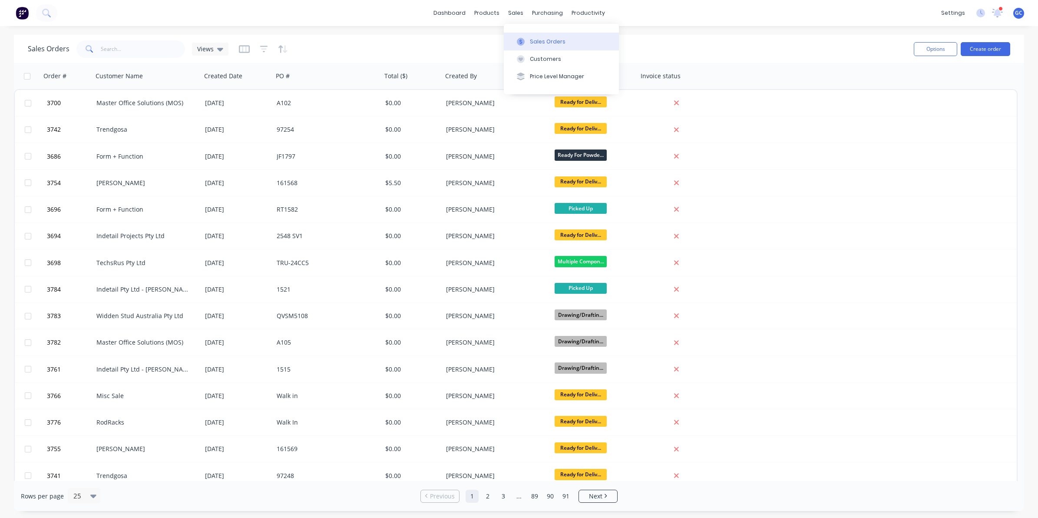
click at [532, 35] on button "Sales Orders" at bounding box center [561, 41] width 115 height 17
click at [131, 46] on input "text" at bounding box center [143, 48] width 85 height 17
type input "10906"
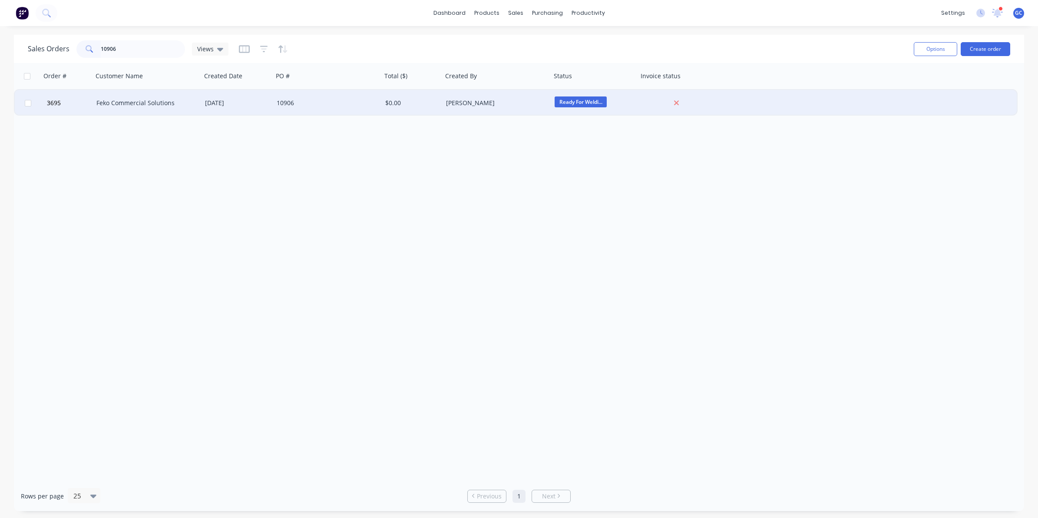
click at [162, 102] on div "Feko Commercial Solutions" at bounding box center [144, 103] width 96 height 9
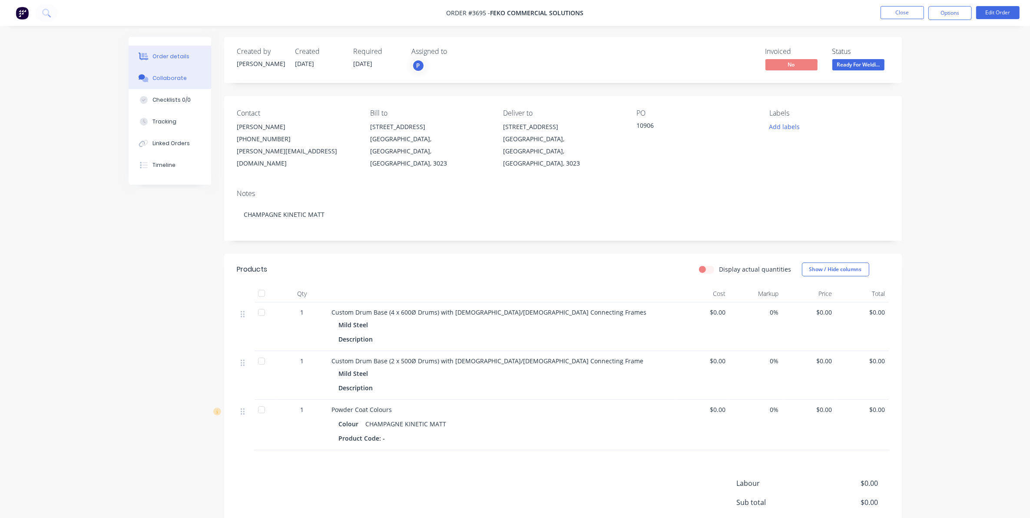
click at [182, 75] on div "Collaborate" at bounding box center [169, 78] width 34 height 8
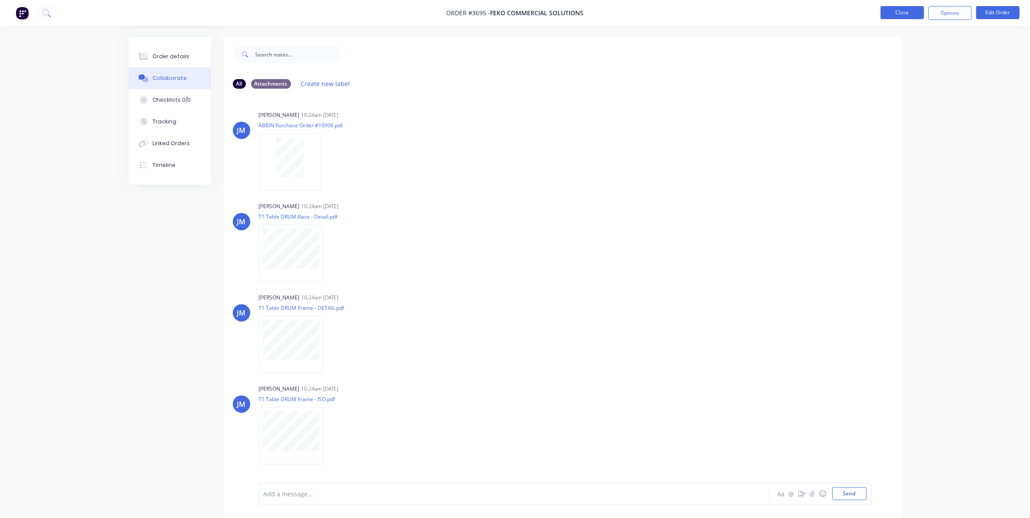
click at [880, 14] on button "Close" at bounding box center [901, 12] width 43 height 13
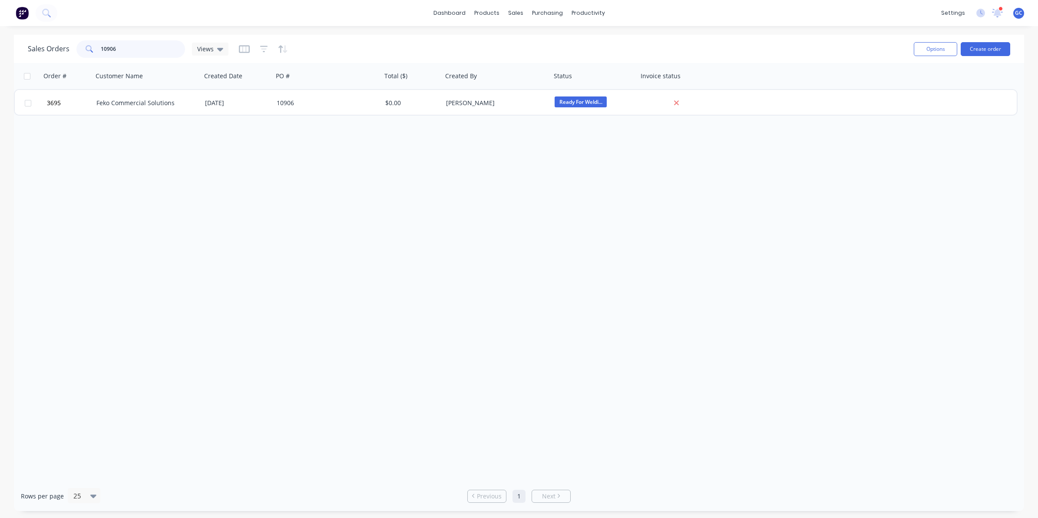
click at [129, 46] on input "10906" at bounding box center [143, 48] width 85 height 17
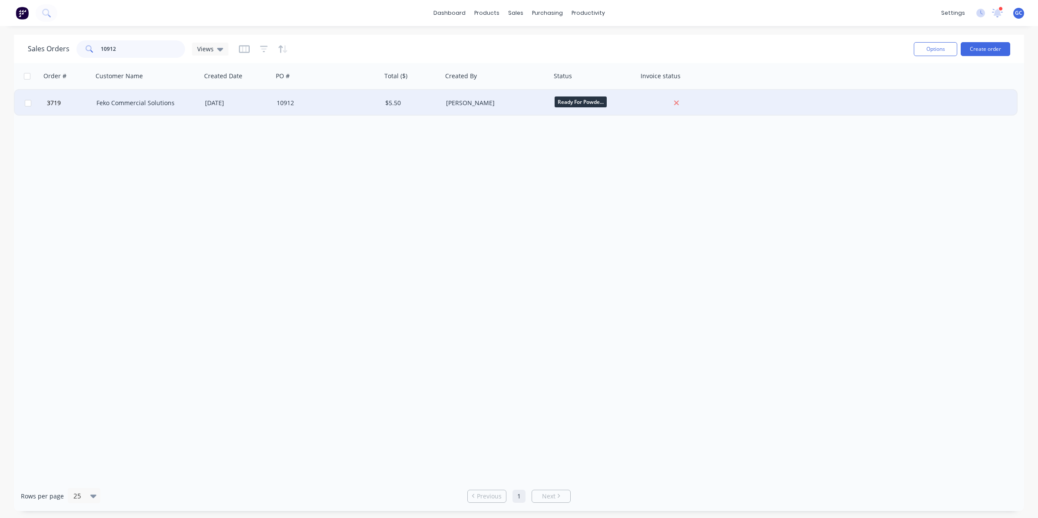
type input "10912"
click at [231, 92] on div "[DATE]" at bounding box center [238, 103] width 72 height 26
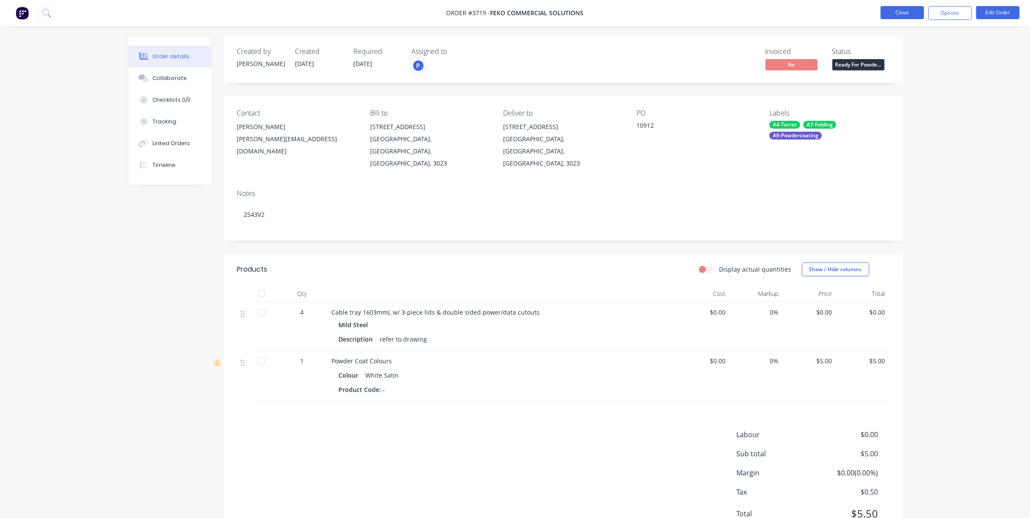
click at [908, 9] on button "Close" at bounding box center [901, 12] width 43 height 13
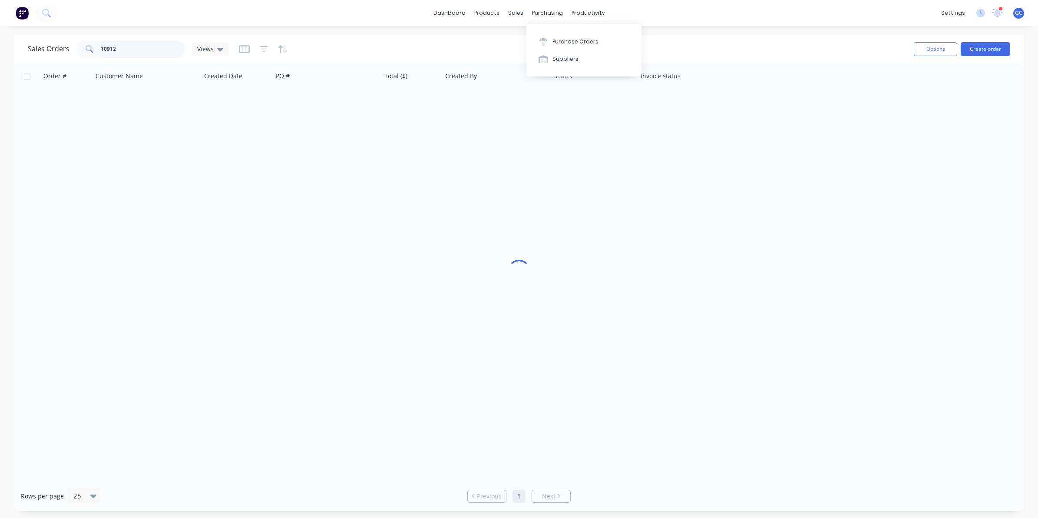
click at [121, 56] on input "10912" at bounding box center [143, 48] width 85 height 17
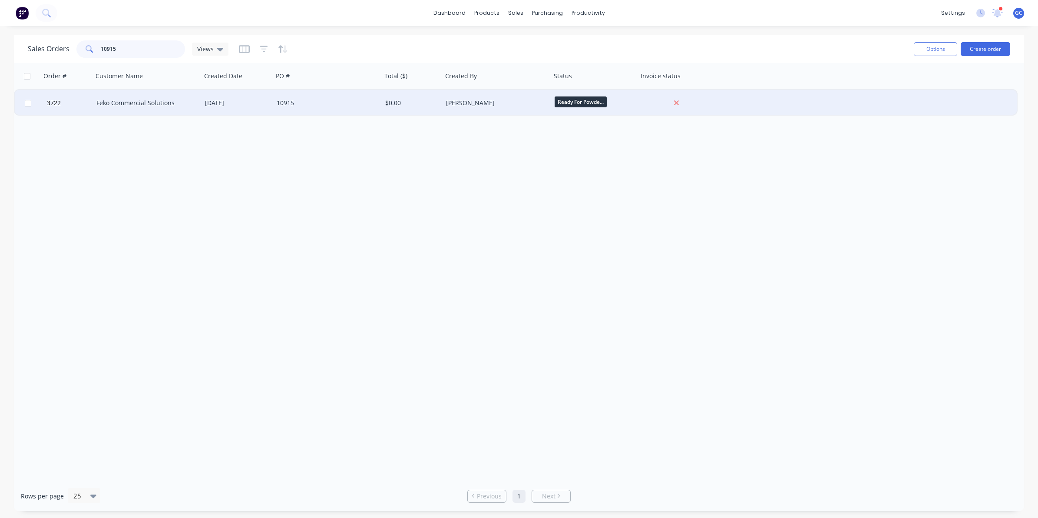
type input "10915"
click at [468, 109] on div "[PERSON_NAME]" at bounding box center [497, 103] width 109 height 26
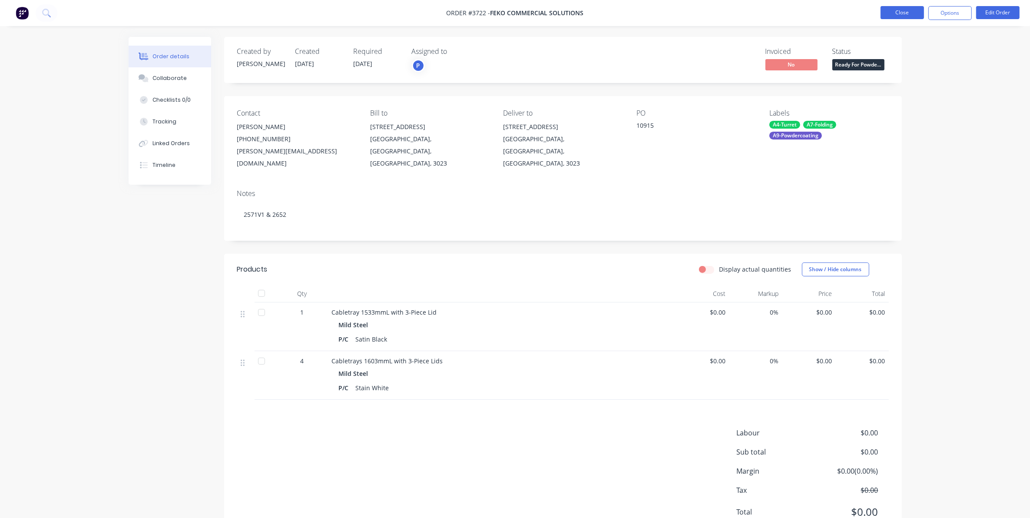
click at [913, 18] on button "Close" at bounding box center [901, 12] width 43 height 13
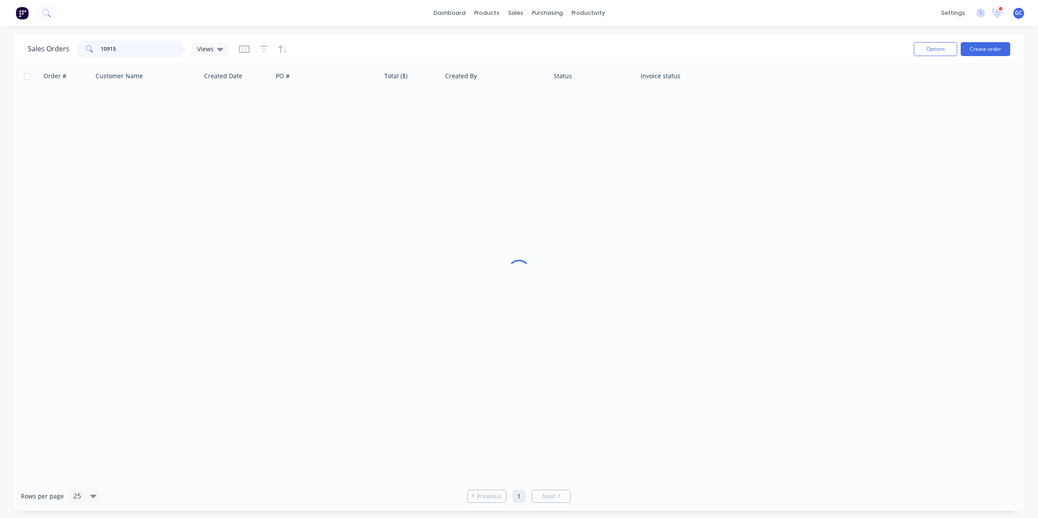
click at [140, 53] on input "10915" at bounding box center [143, 48] width 85 height 17
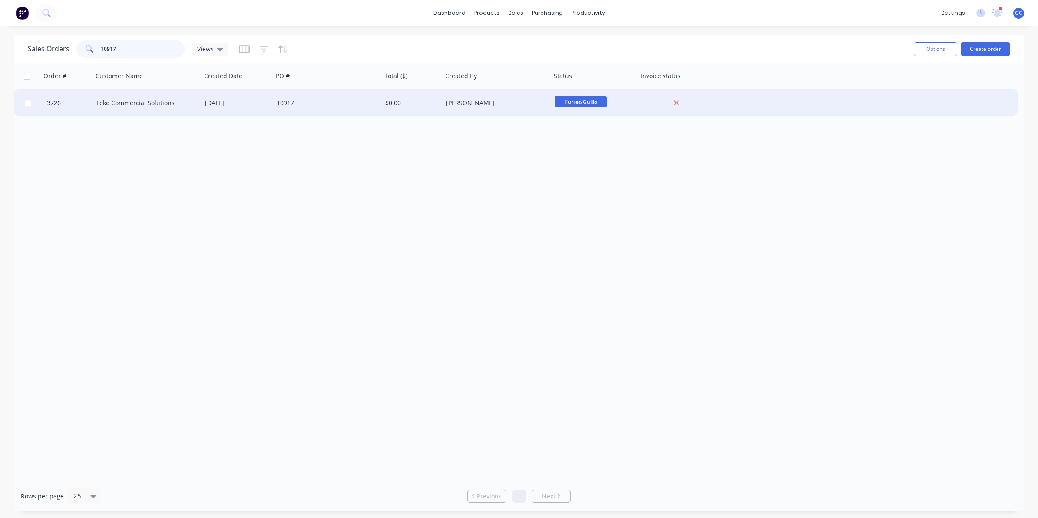
type input "10917"
click at [113, 105] on div "Feko Commercial Solutions" at bounding box center [144, 103] width 96 height 9
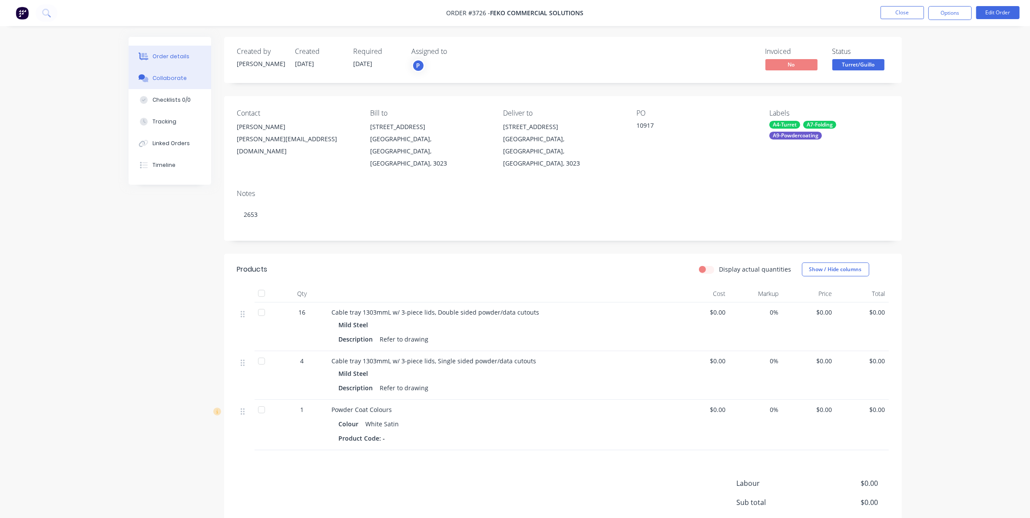
click at [166, 79] on div "Collaborate" at bounding box center [169, 78] width 34 height 8
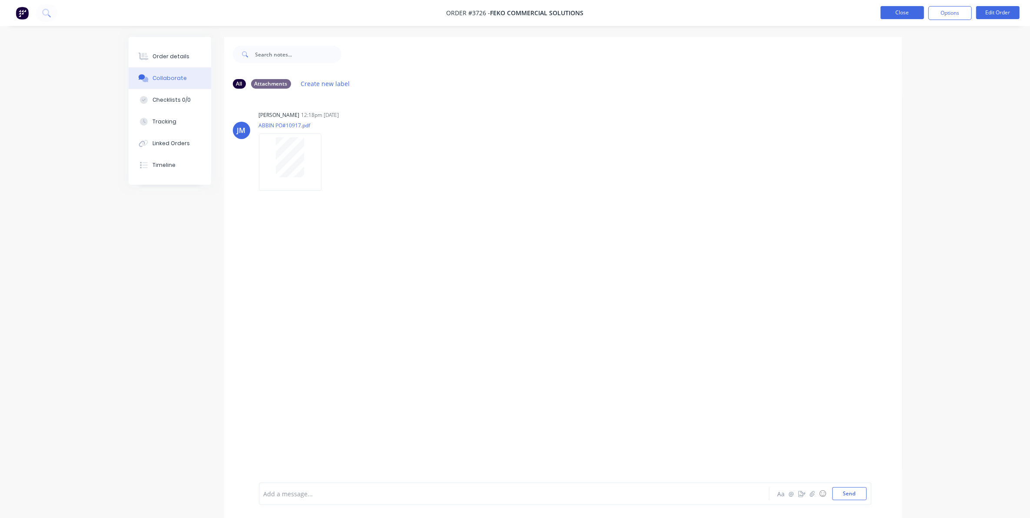
click at [893, 13] on button "Close" at bounding box center [901, 12] width 43 height 13
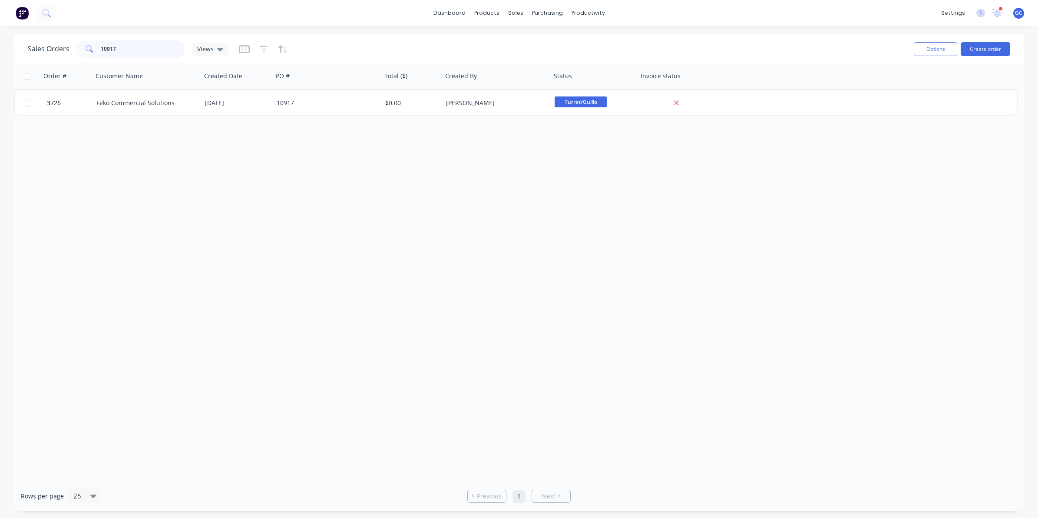
click at [172, 43] on input "10917" at bounding box center [143, 48] width 85 height 17
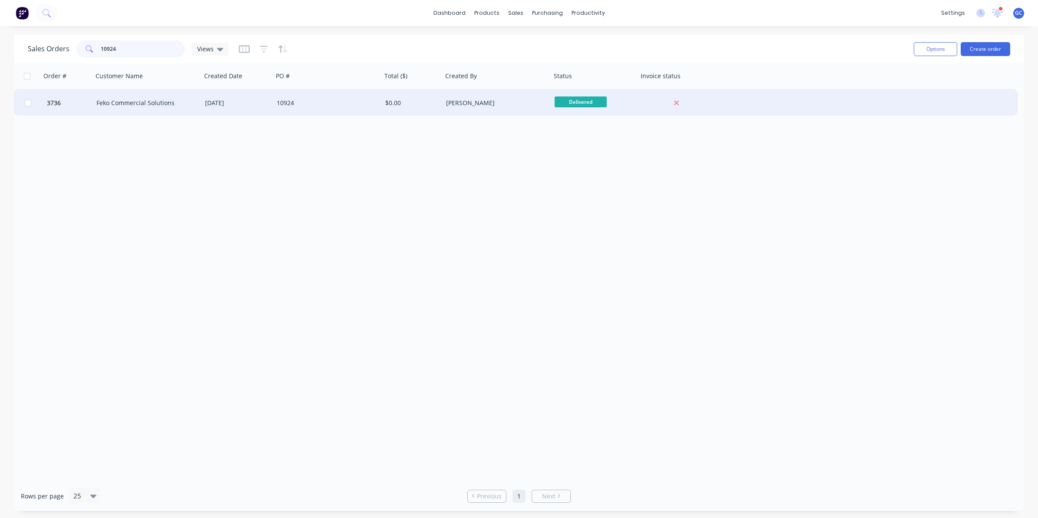
type input "10924"
click at [225, 100] on div "[DATE]" at bounding box center [237, 103] width 65 height 9
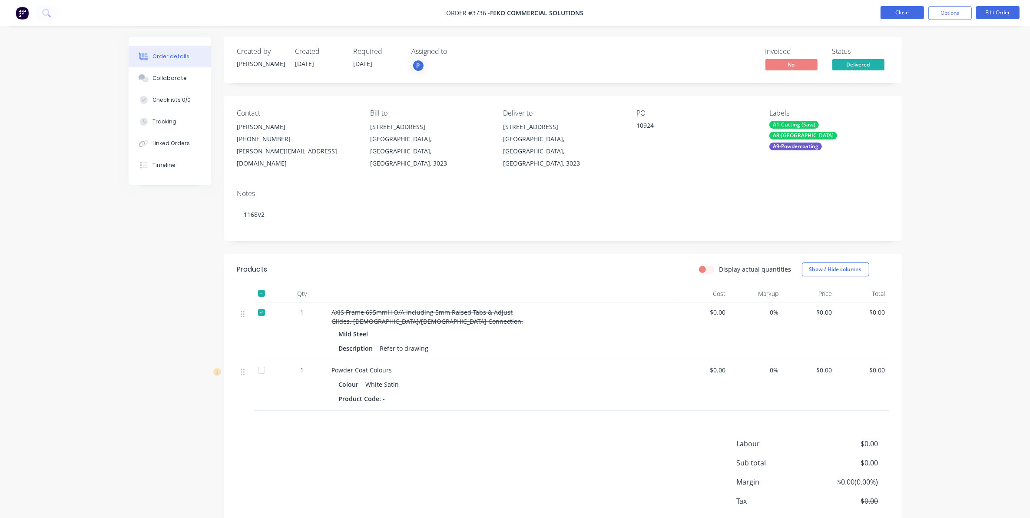
click at [902, 16] on button "Close" at bounding box center [901, 12] width 43 height 13
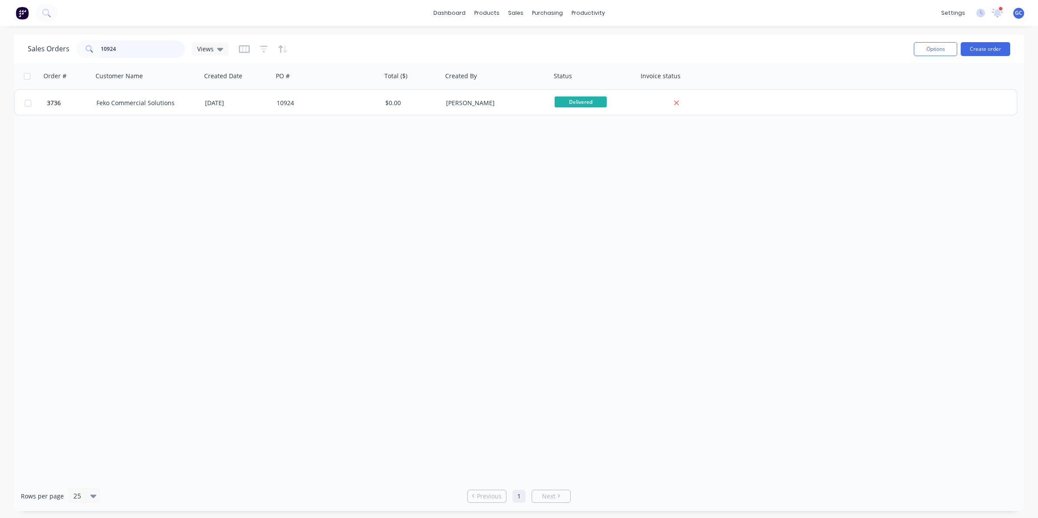
click at [155, 44] on input "10924" at bounding box center [143, 48] width 85 height 17
type input "1"
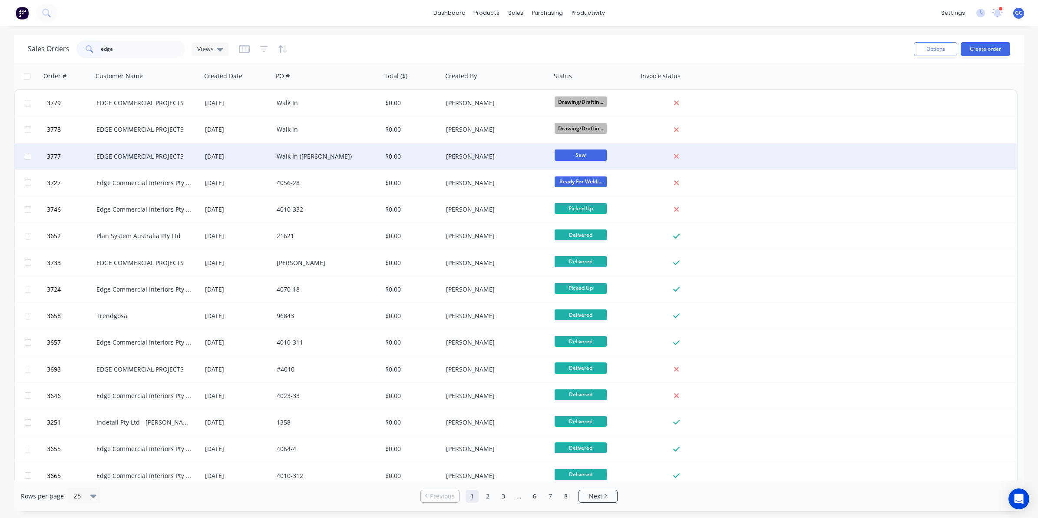
type input "edge"
click at [349, 162] on div "Walk In ([PERSON_NAME])" at bounding box center [327, 156] width 109 height 26
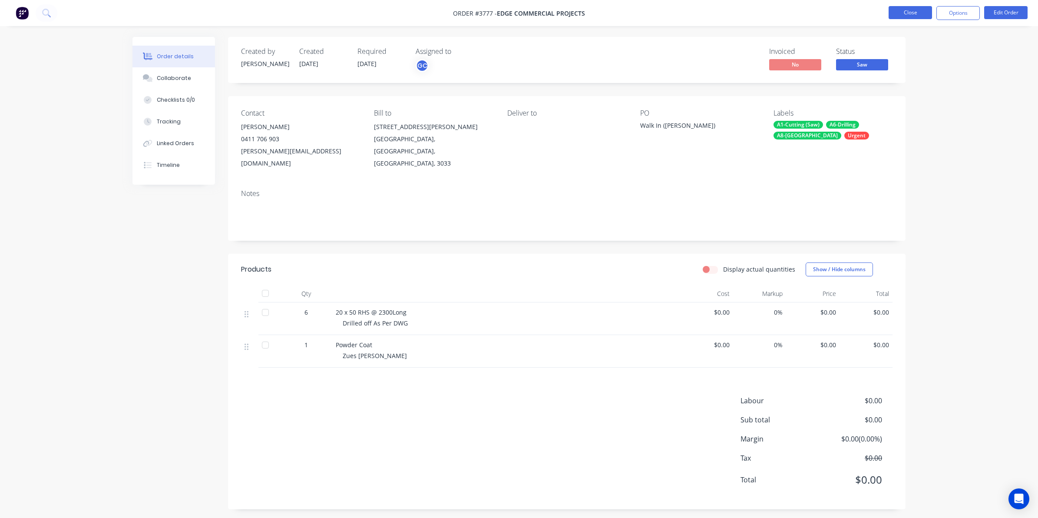
click at [897, 15] on button "Close" at bounding box center [910, 12] width 43 height 13
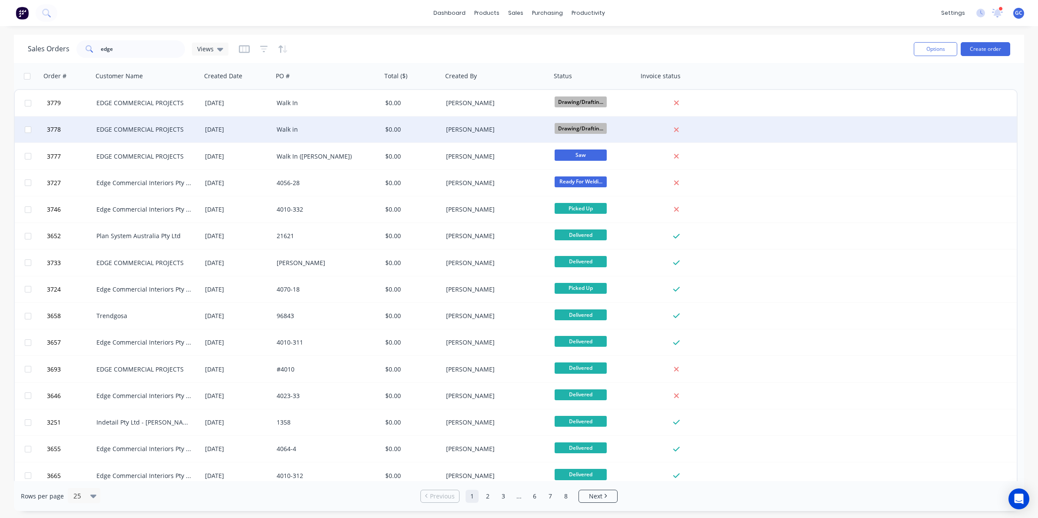
click at [403, 126] on div "$0.00" at bounding box center [410, 129] width 51 height 9
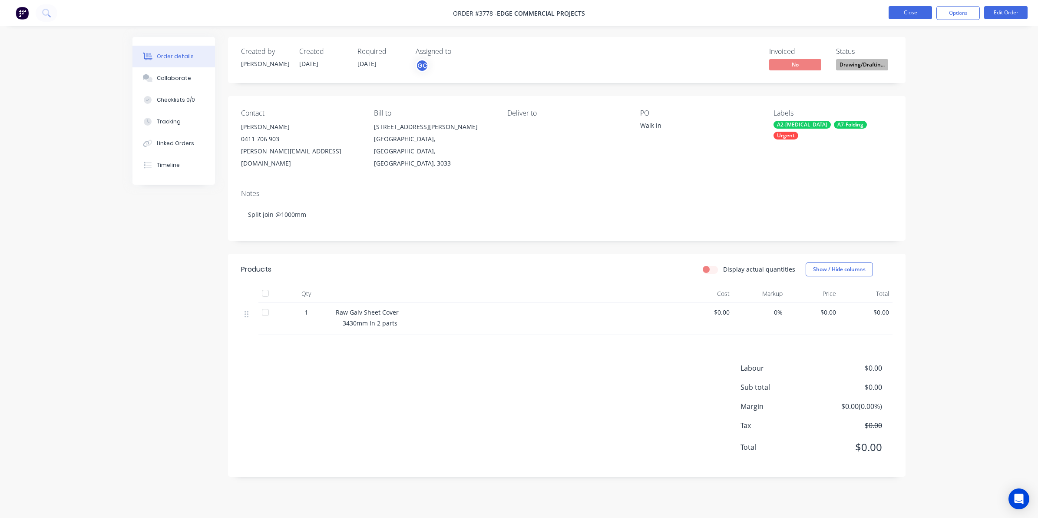
click at [921, 16] on button "Close" at bounding box center [910, 12] width 43 height 13
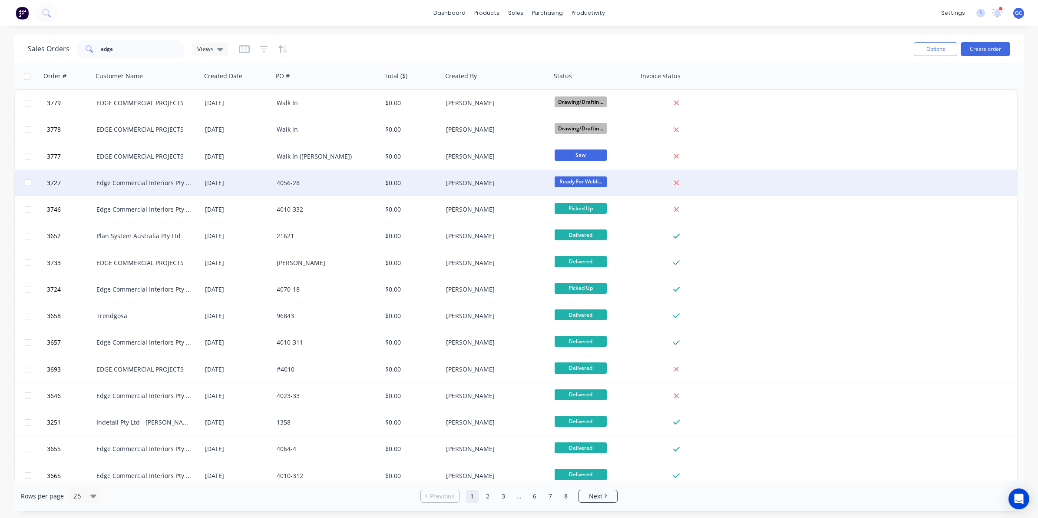
click at [420, 189] on div "$0.00" at bounding box center [412, 183] width 61 height 26
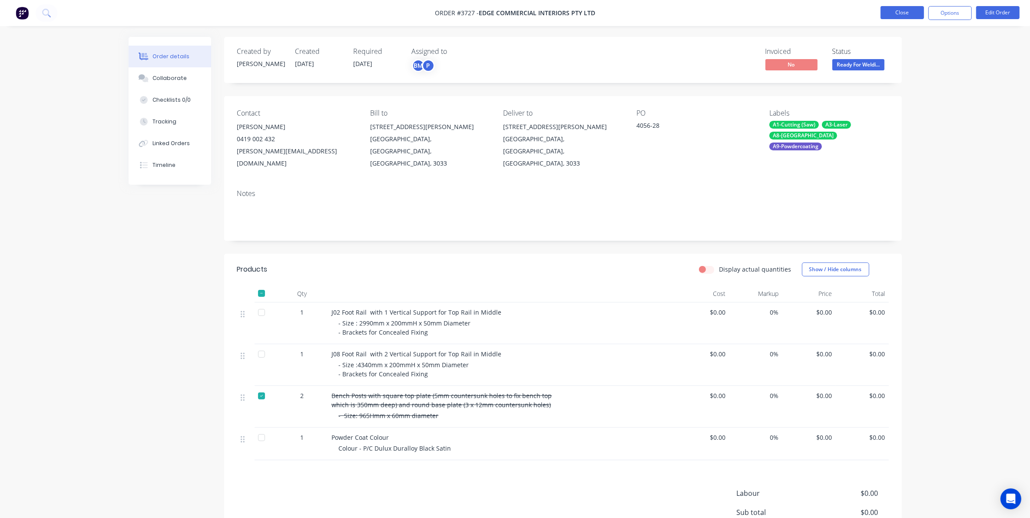
click at [902, 15] on button "Close" at bounding box center [901, 12] width 43 height 13
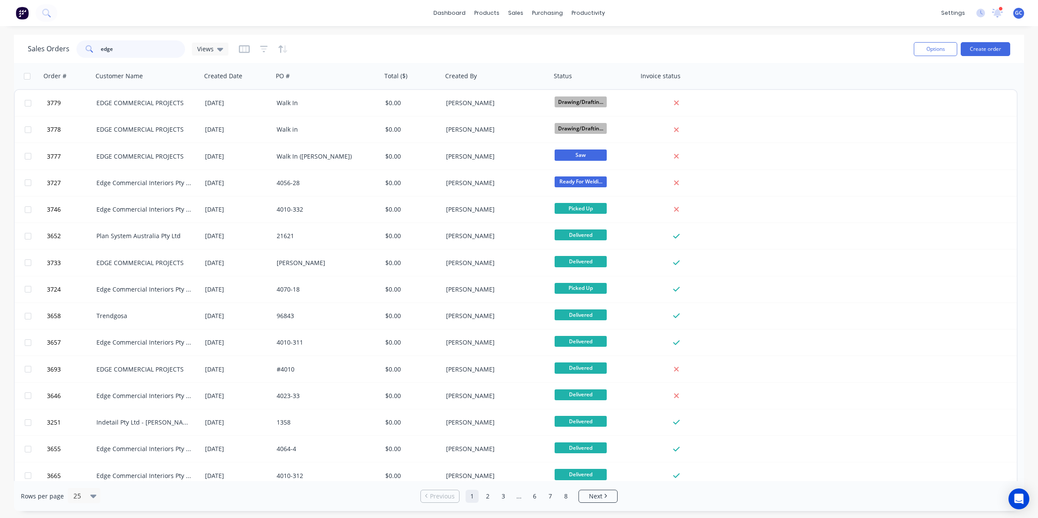
drag, startPoint x: 125, startPoint y: 53, endPoint x: -2, endPoint y: 49, distance: 126.9
click at [0, 49] on html "dashboard products sales purchasing productivity dashboard products Product Cat…" at bounding box center [519, 259] width 1038 height 518
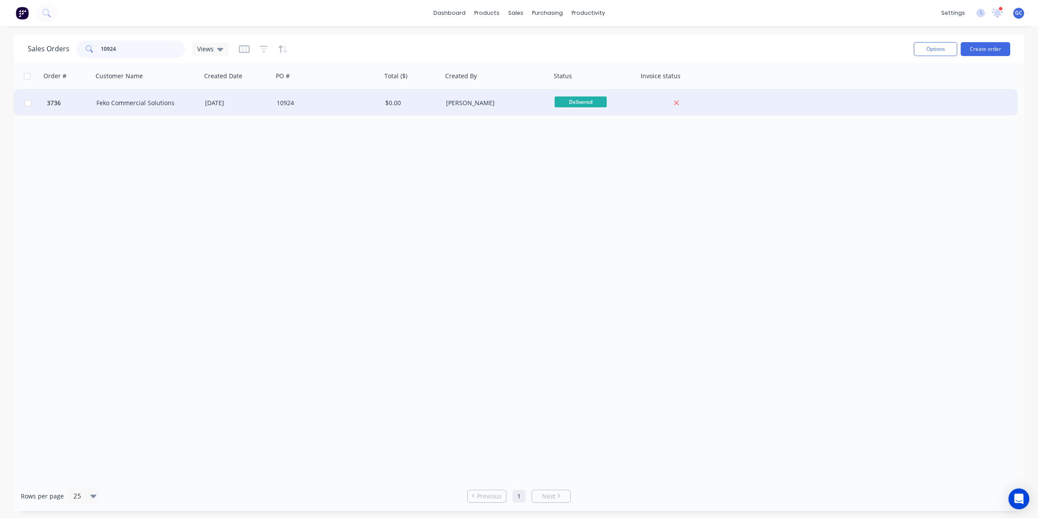
type input "10924"
click at [226, 107] on div "[DATE]" at bounding box center [238, 103] width 72 height 26
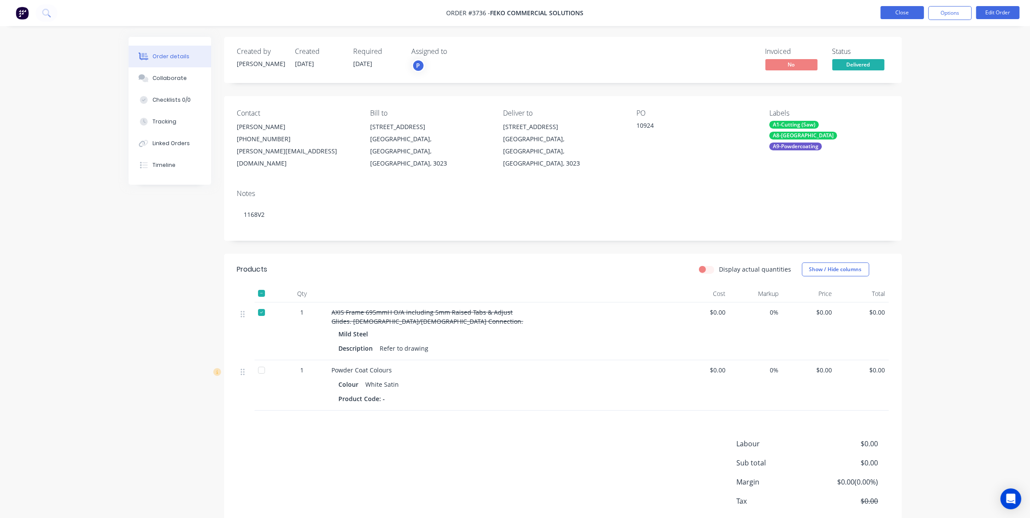
click at [921, 14] on button "Close" at bounding box center [901, 12] width 43 height 13
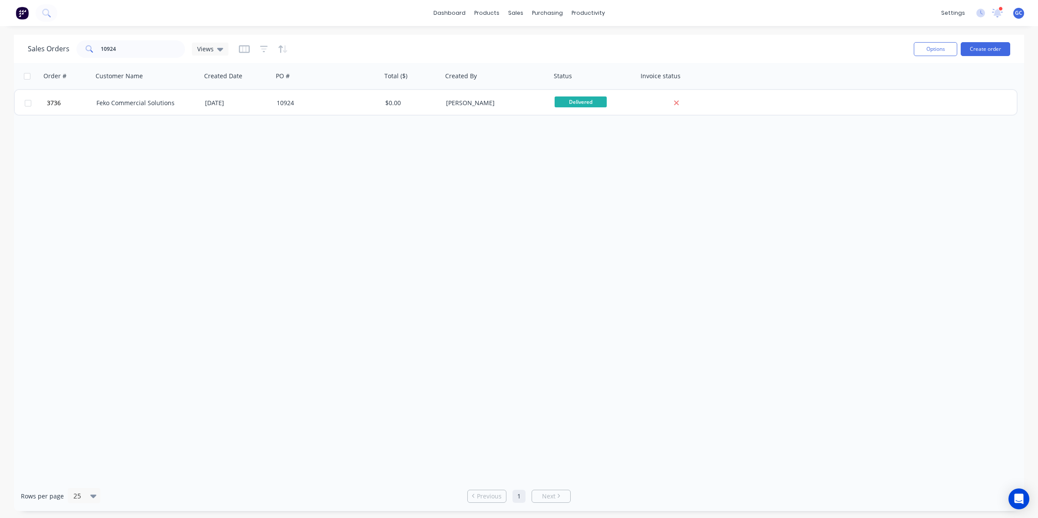
drag, startPoint x: 158, startPoint y: 37, endPoint x: 157, endPoint y: 42, distance: 5.3
click at [157, 40] on div "Sales Orders 10924 Views Options Create order" at bounding box center [519, 49] width 1010 height 28
drag, startPoint x: 141, startPoint y: 60, endPoint x: -2, endPoint y: 45, distance: 144.1
click at [0, 45] on html "dashboard products sales purchasing productivity dashboard products Product Cat…" at bounding box center [519, 259] width 1038 height 518
click at [125, 51] on input "10924" at bounding box center [143, 48] width 85 height 17
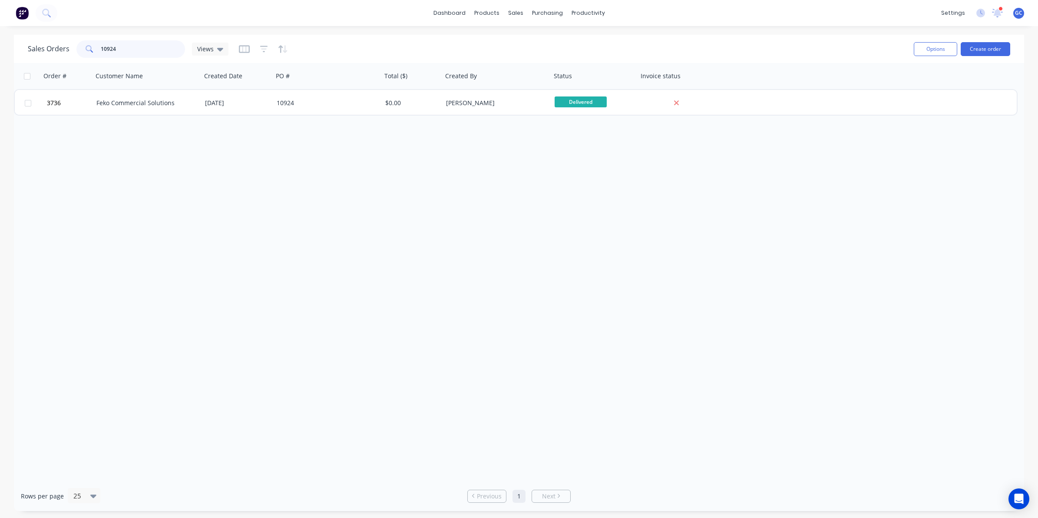
click at [125, 50] on input "10924" at bounding box center [143, 48] width 85 height 17
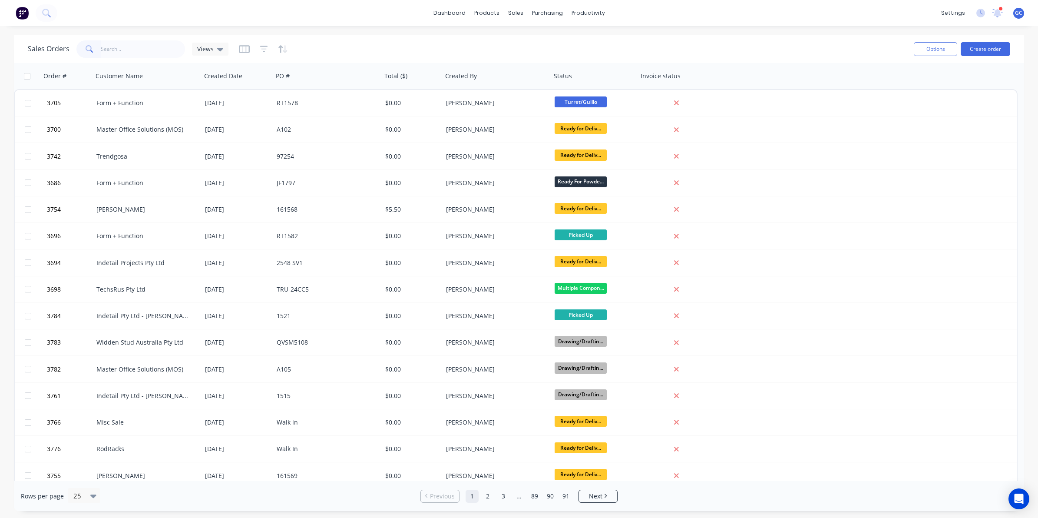
click at [165, 493] on div "Rows per page 25" at bounding box center [187, 496] width 332 height 16
